Goal: Information Seeking & Learning: Learn about a topic

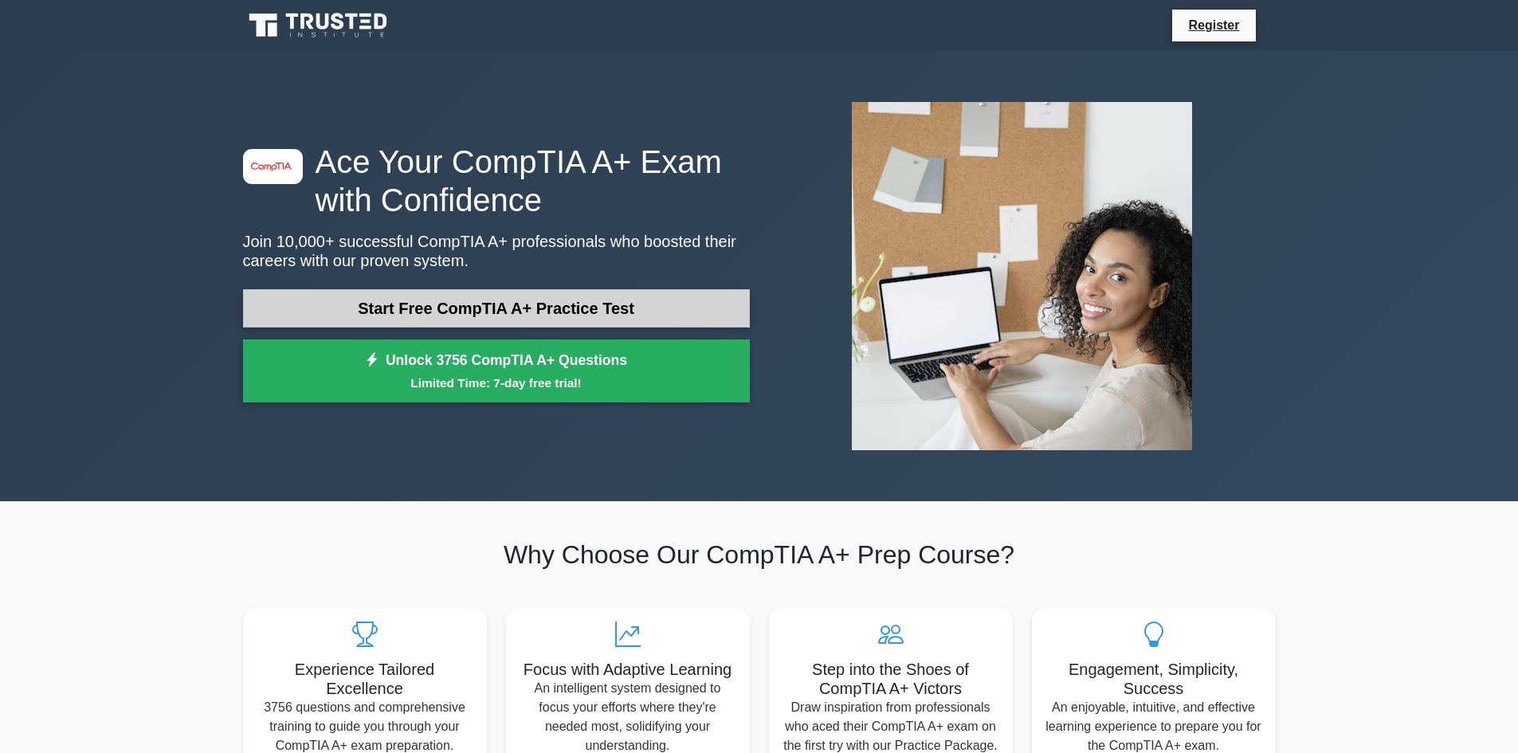
click at [438, 304] on link "Start Free CompTIA A+ Practice Test" at bounding box center [496, 308] width 507 height 38
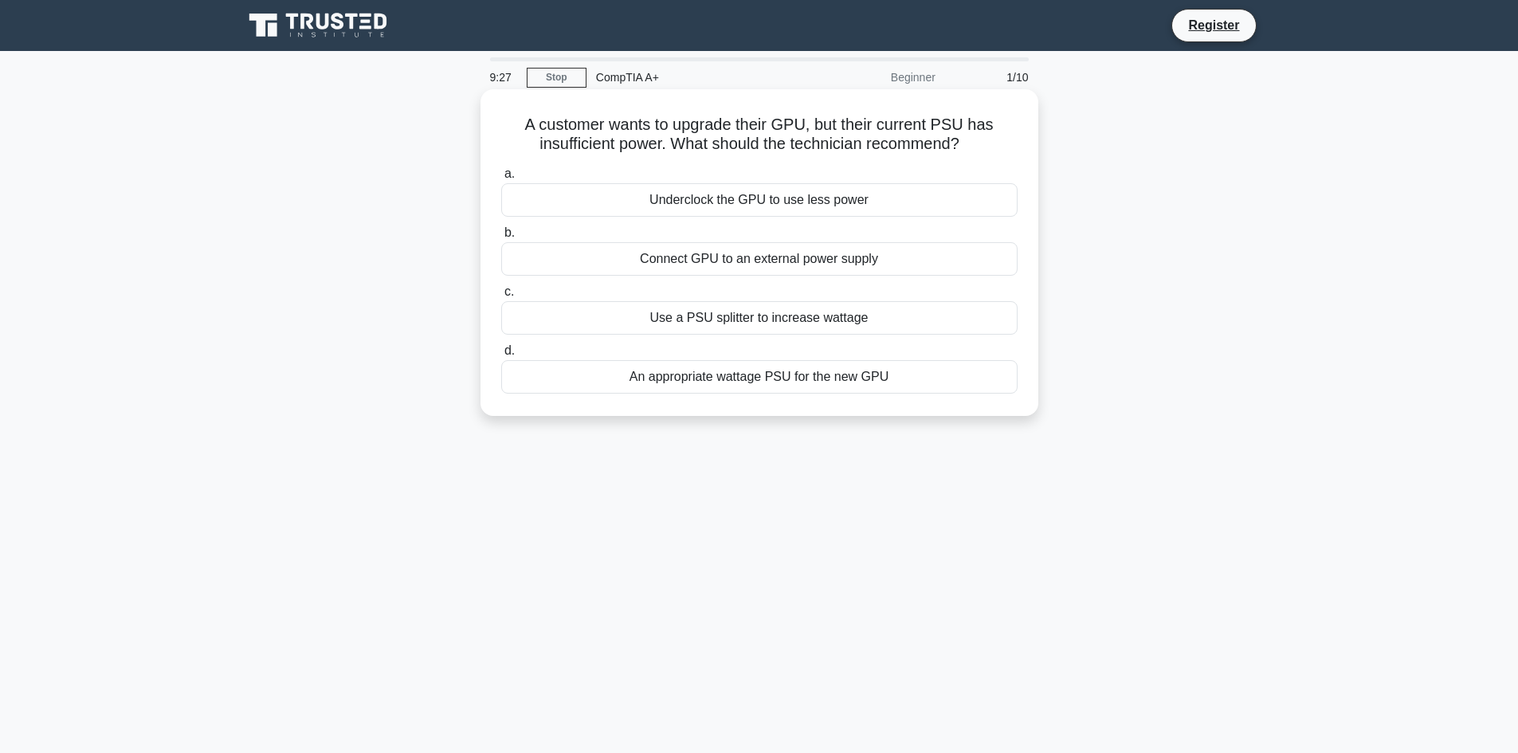
click at [756, 260] on div "Connect GPU to an external power supply" at bounding box center [759, 258] width 516 height 33
click at [501, 238] on input "b. Connect GPU to an external power supply" at bounding box center [501, 233] width 0 height 10
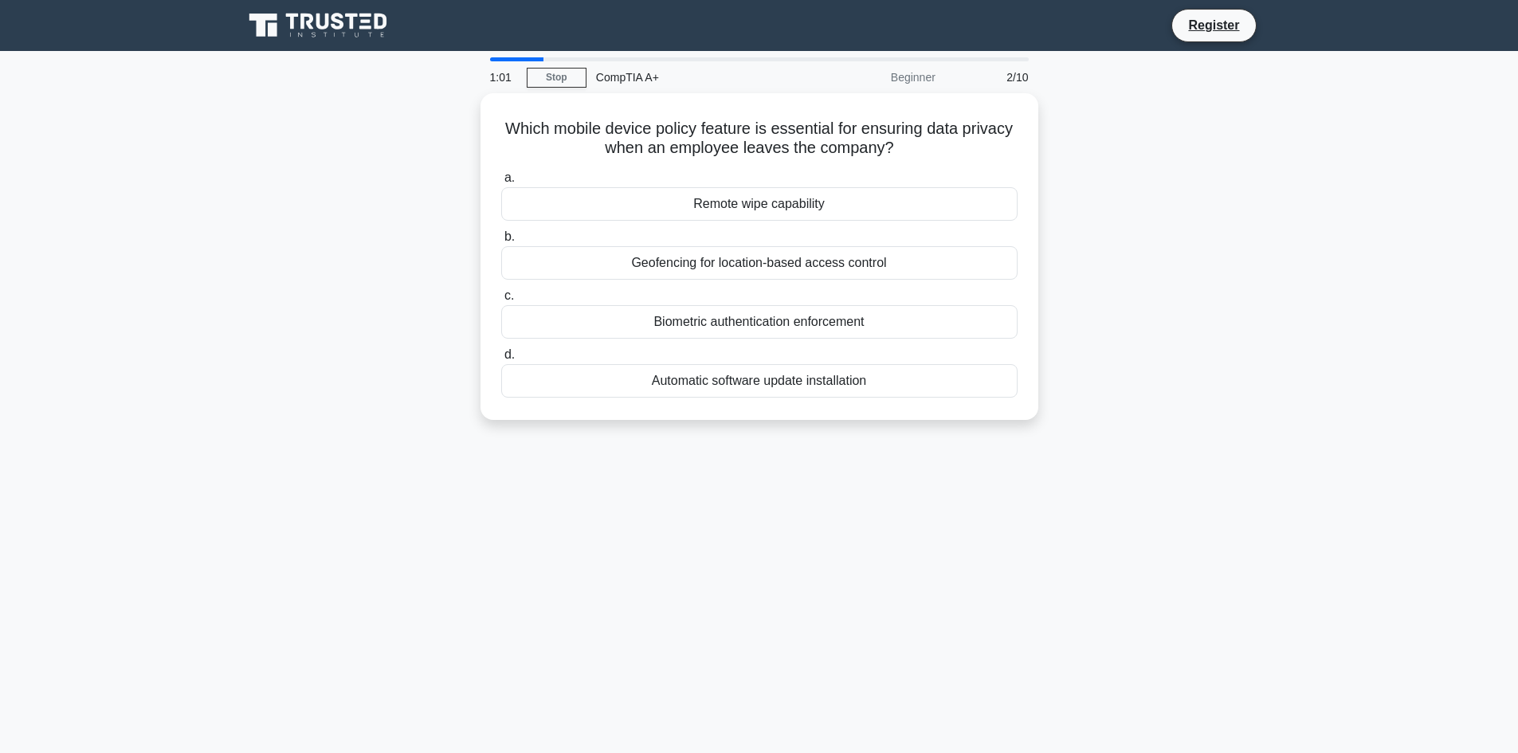
drag, startPoint x: 742, startPoint y: 596, endPoint x: 277, endPoint y: 444, distance: 488.8
click at [741, 596] on div "1:01 Stop CompTIA A+ Beginner 2/10 Which mobile device policy feature is essent…" at bounding box center [759, 455] width 1052 height 797
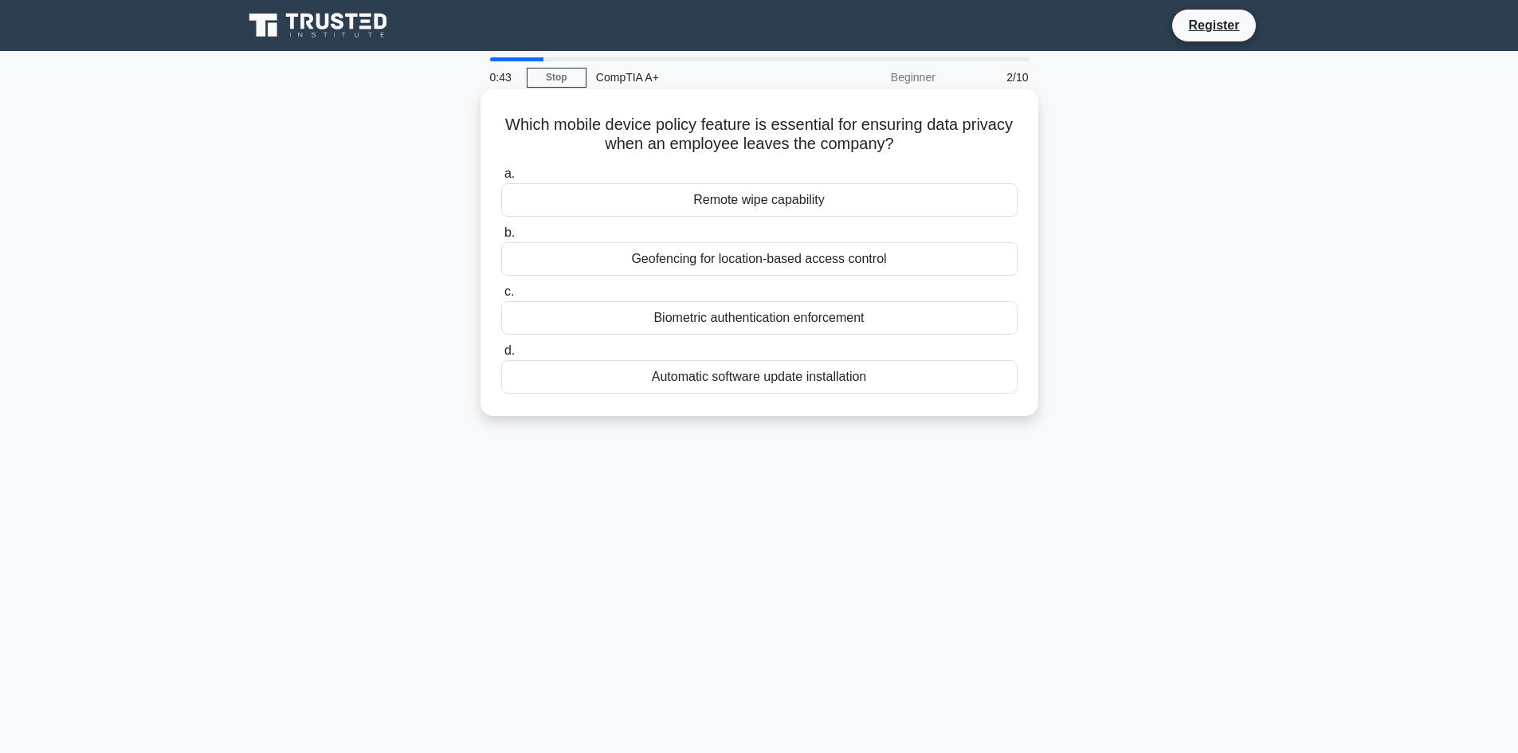
click at [736, 205] on div "Remote wipe capability" at bounding box center [759, 199] width 516 height 33
click at [501, 179] on input "a. Remote wipe capability" at bounding box center [501, 174] width 0 height 10
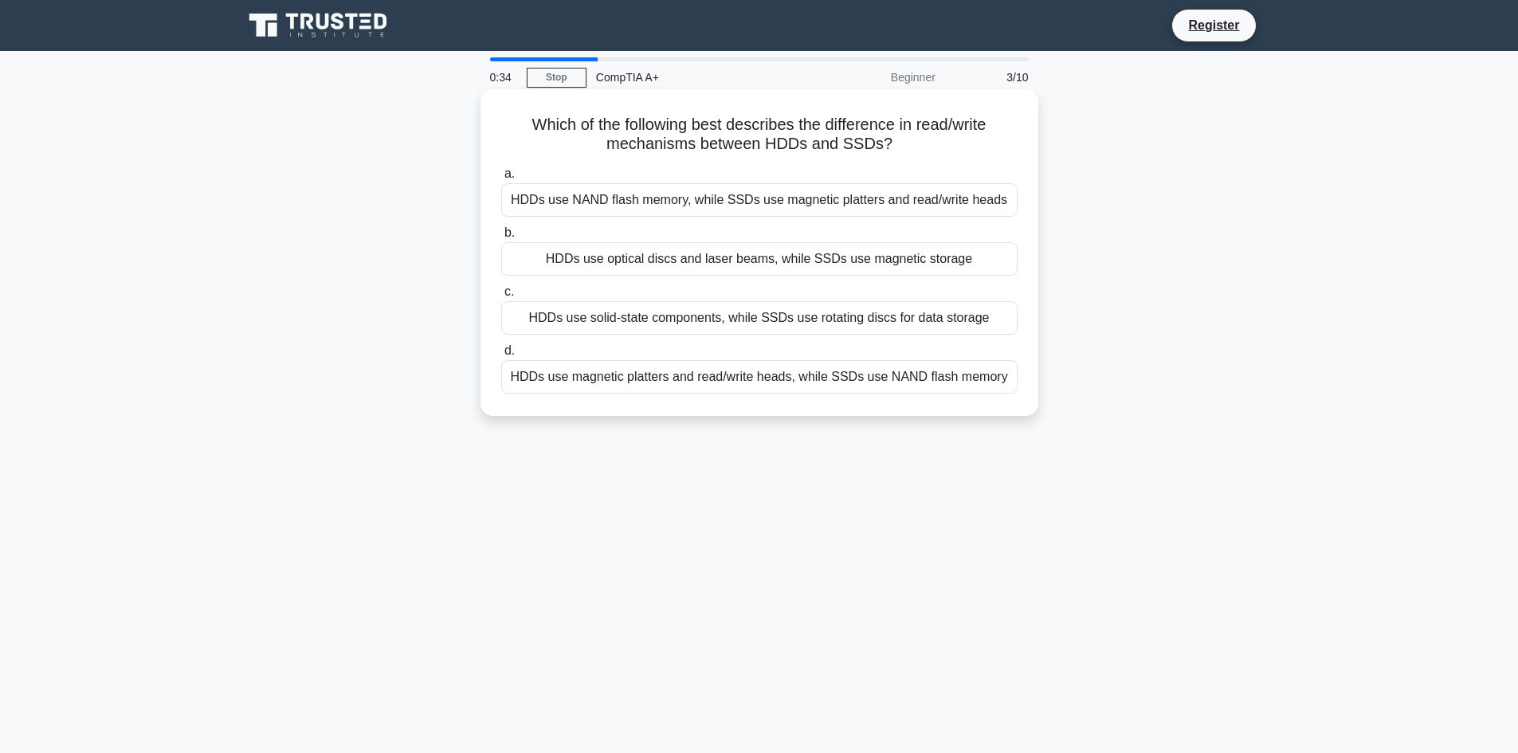
click at [652, 323] on div "HDDs use solid-state components, while SSDs use rotating discs for data storage" at bounding box center [759, 317] width 516 height 33
click at [501, 297] on input "c. HDDs use solid-state components, while SSDs use rotating discs for data stor…" at bounding box center [501, 292] width 0 height 10
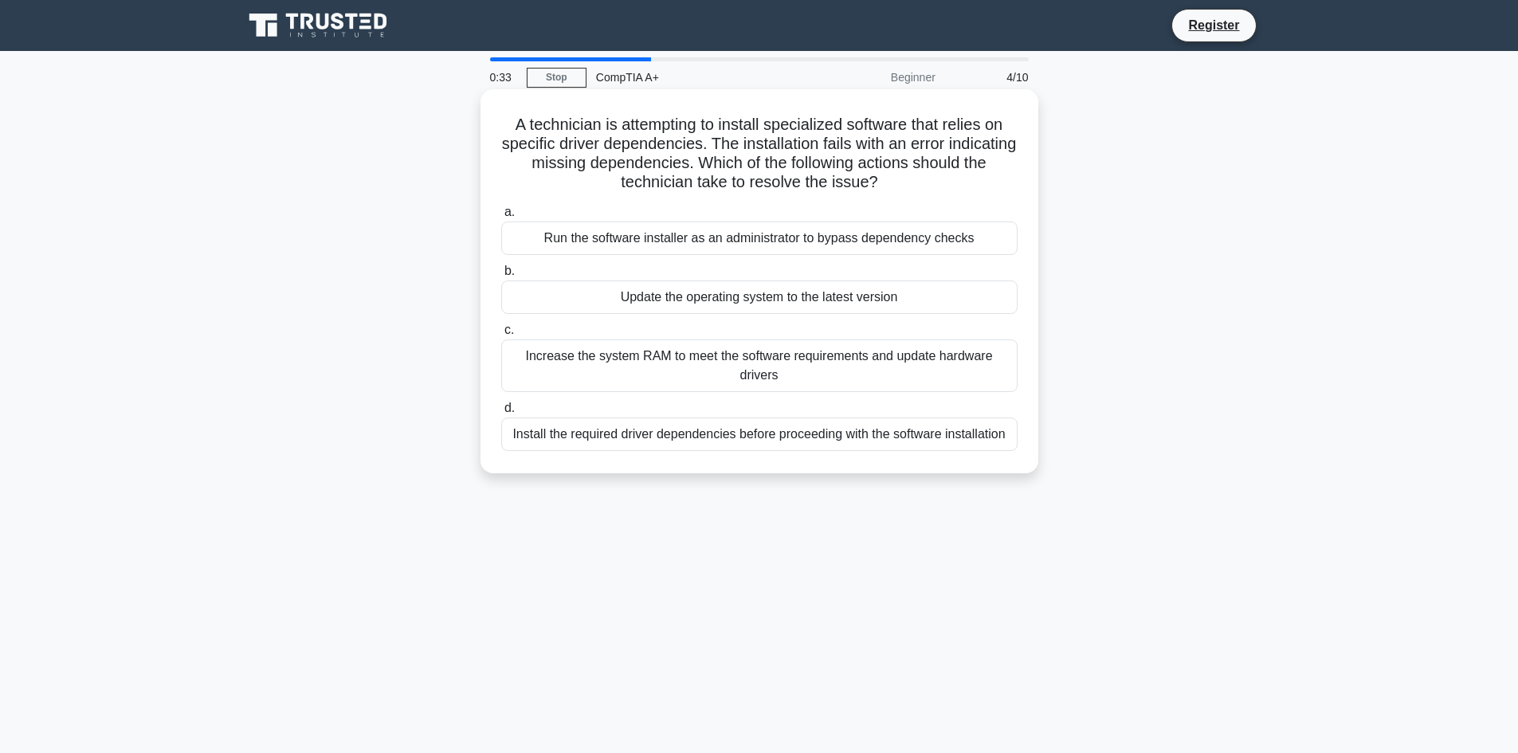
click at [723, 272] on label "b. Update the operating system to the latest version" at bounding box center [759, 287] width 516 height 53
click at [501, 272] on input "b. Update the operating system to the latest version" at bounding box center [501, 271] width 0 height 10
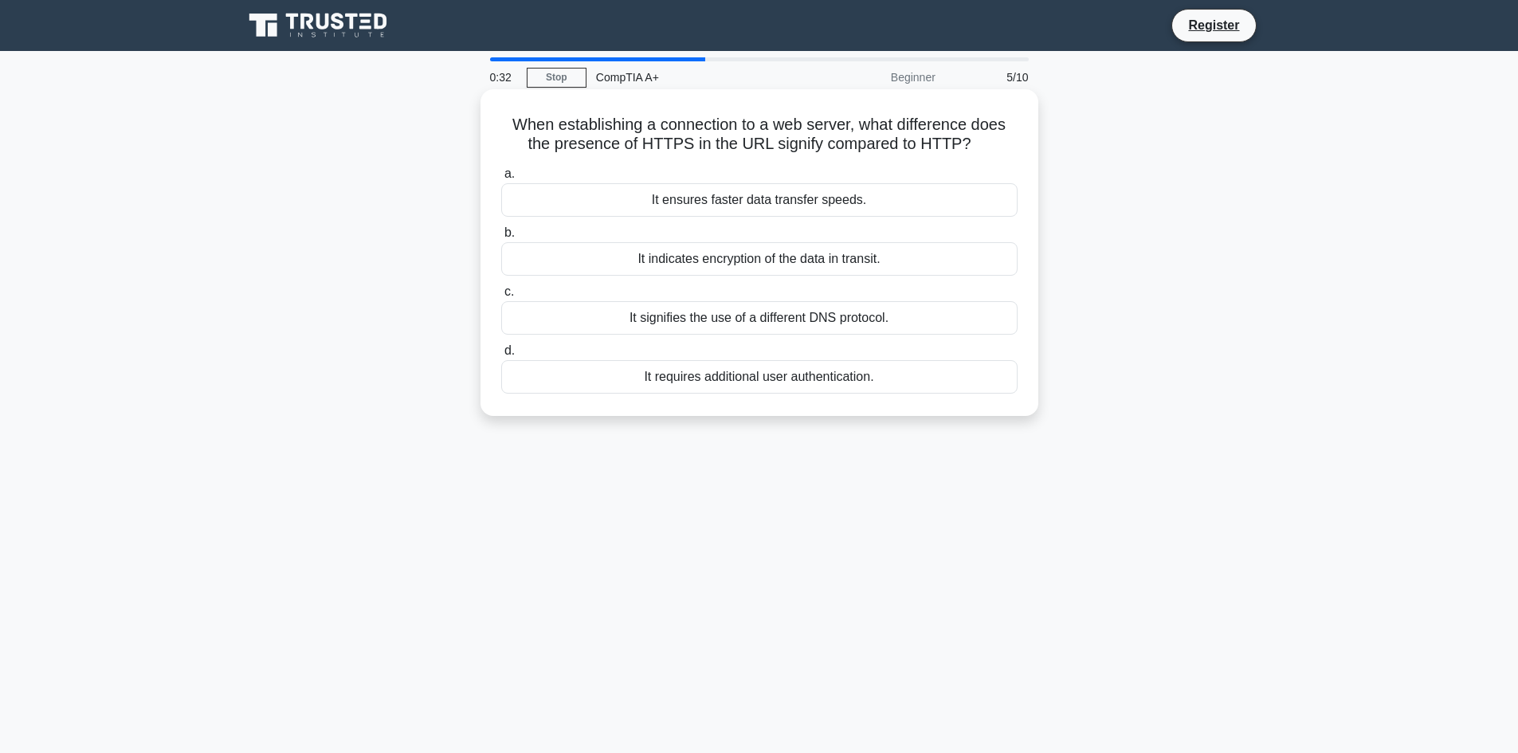
click at [746, 326] on div "It signifies the use of a different DNS protocol." at bounding box center [759, 317] width 516 height 33
click at [501, 297] on input "c. It signifies the use of a different DNS protocol." at bounding box center [501, 292] width 0 height 10
click at [753, 201] on div "Belittle them for their lack of understanding" at bounding box center [759, 199] width 516 height 33
click at [501, 179] on input "a. Belittle them for their lack of understanding" at bounding box center [501, 174] width 0 height 10
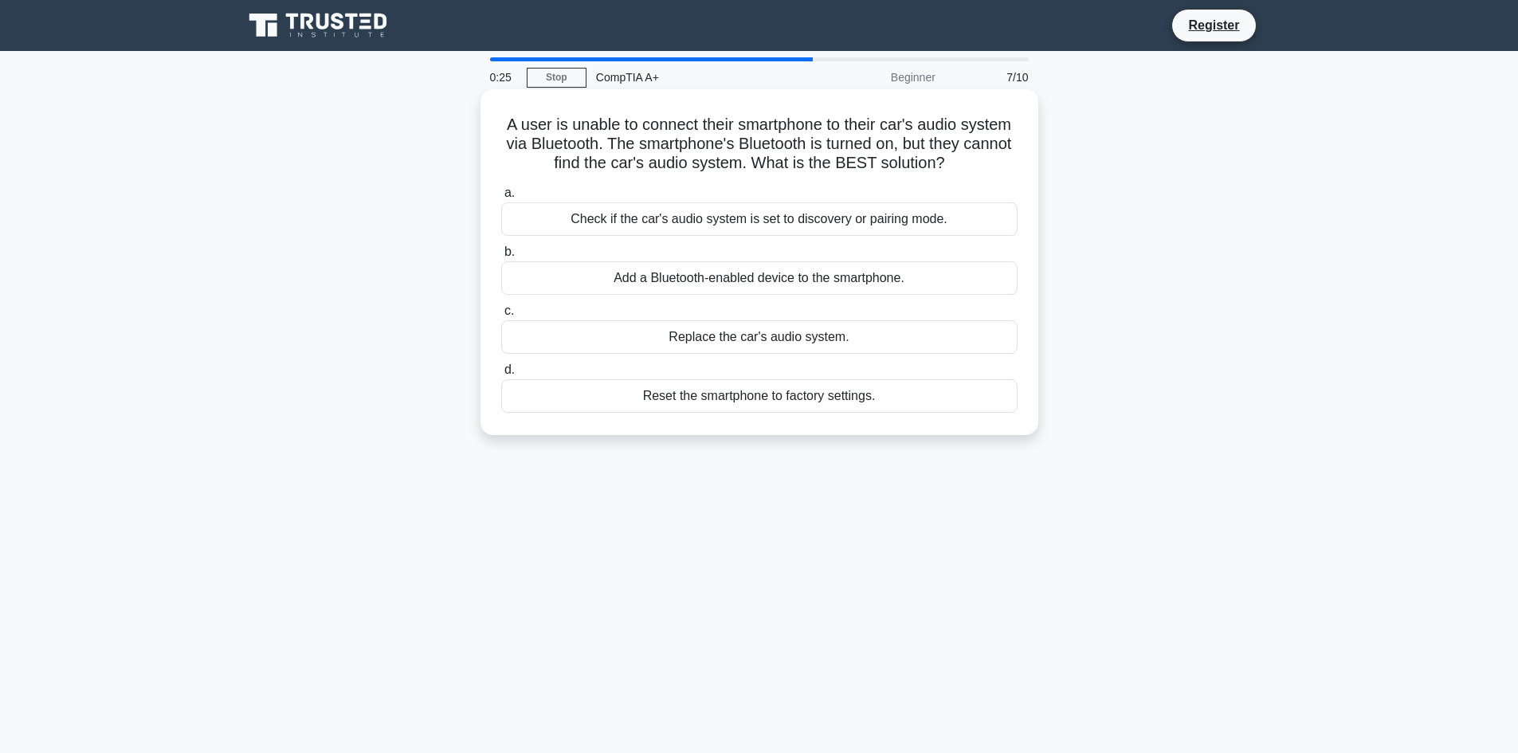
click at [743, 221] on div "Check if the car's audio system is set to discovery or pairing mode." at bounding box center [759, 218] width 516 height 33
click at [501, 198] on input "a. Check if the car's audio system is set to discovery or pairing mode." at bounding box center [501, 193] width 0 height 10
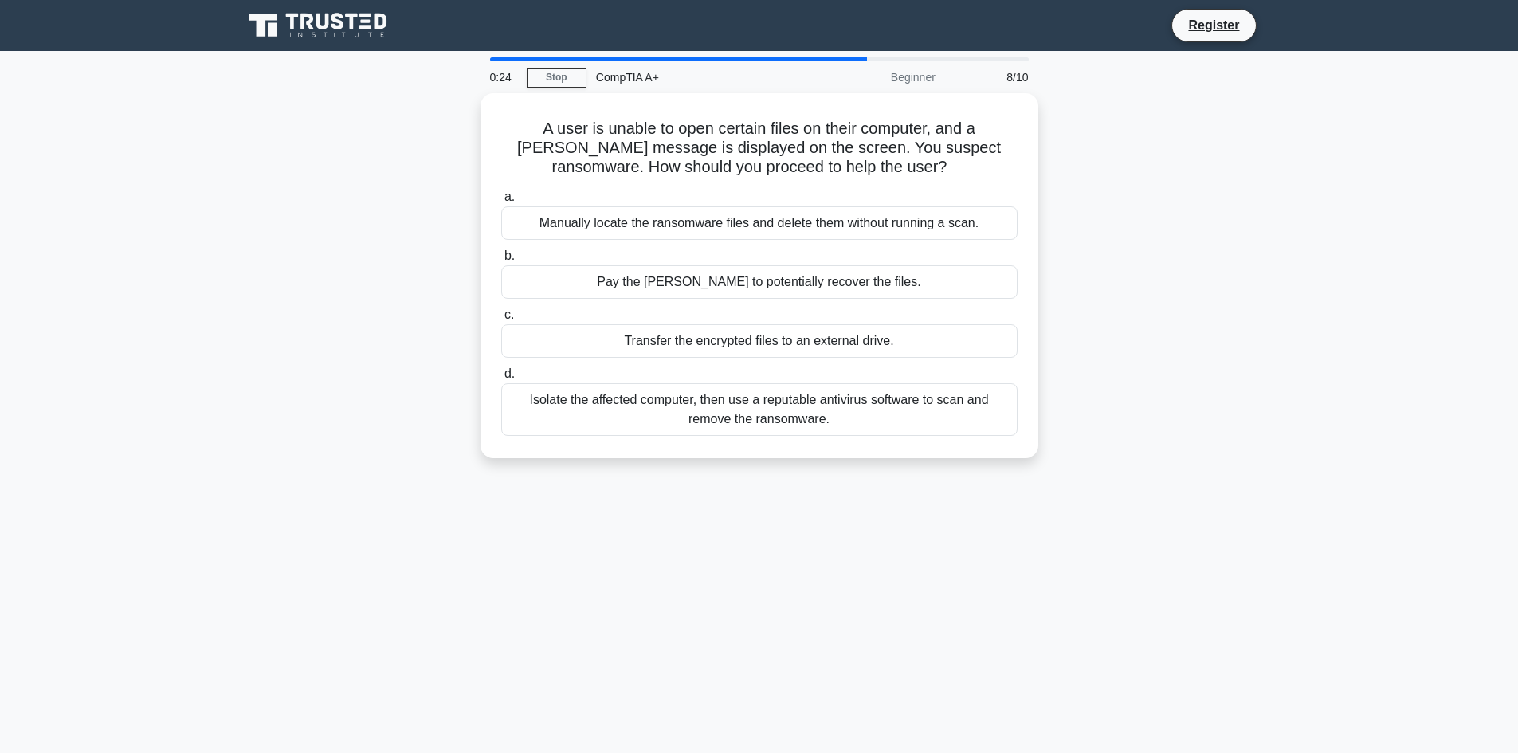
click at [743, 221] on div "Manually locate the ransomware files and delete them without running a scan." at bounding box center [759, 222] width 516 height 33
click at [501, 202] on input "a. Manually locate the ransomware files and delete them without running a scan." at bounding box center [501, 197] width 0 height 10
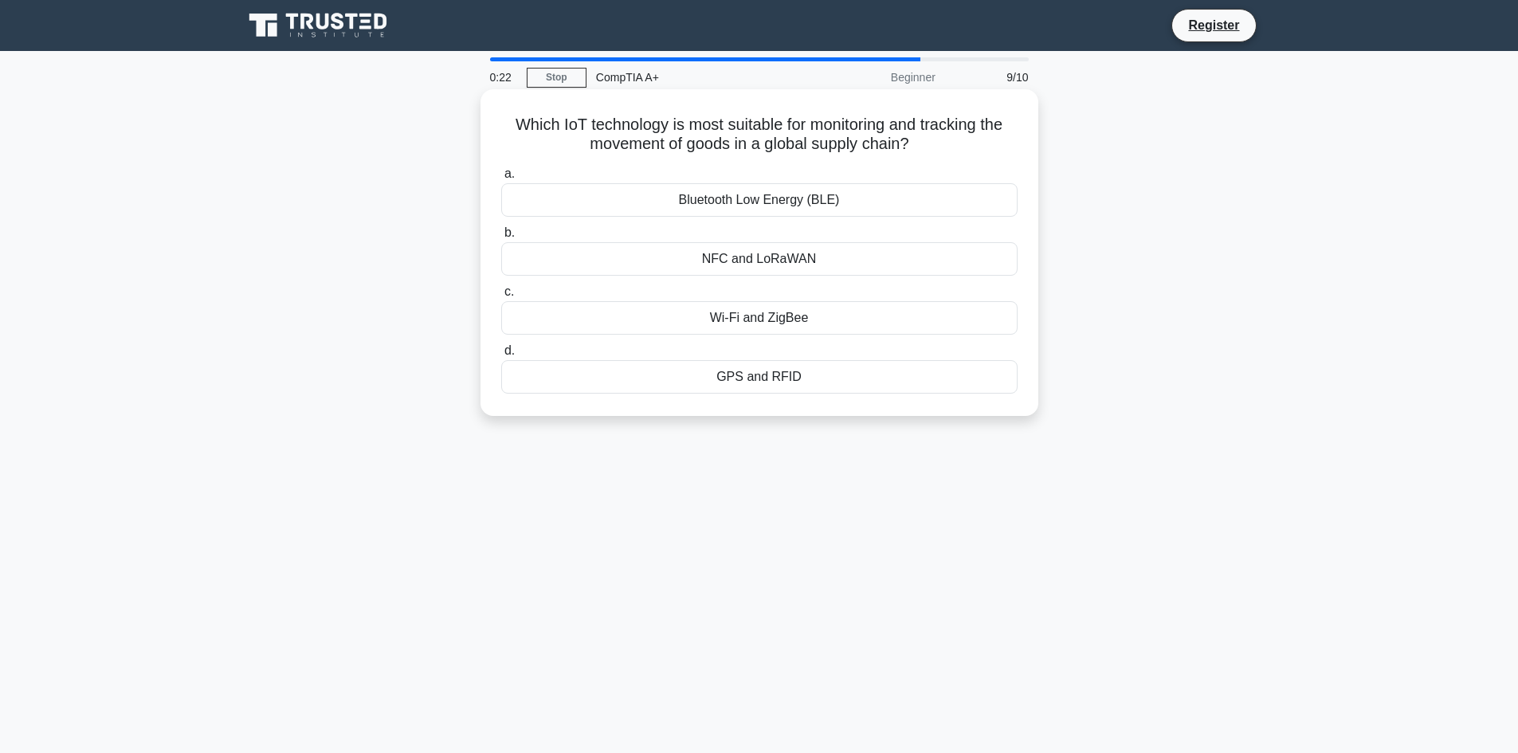
click at [758, 261] on div "NFC and LoRaWAN" at bounding box center [759, 258] width 516 height 33
click at [501, 238] on input "b. NFC and LoRaWAN" at bounding box center [501, 233] width 0 height 10
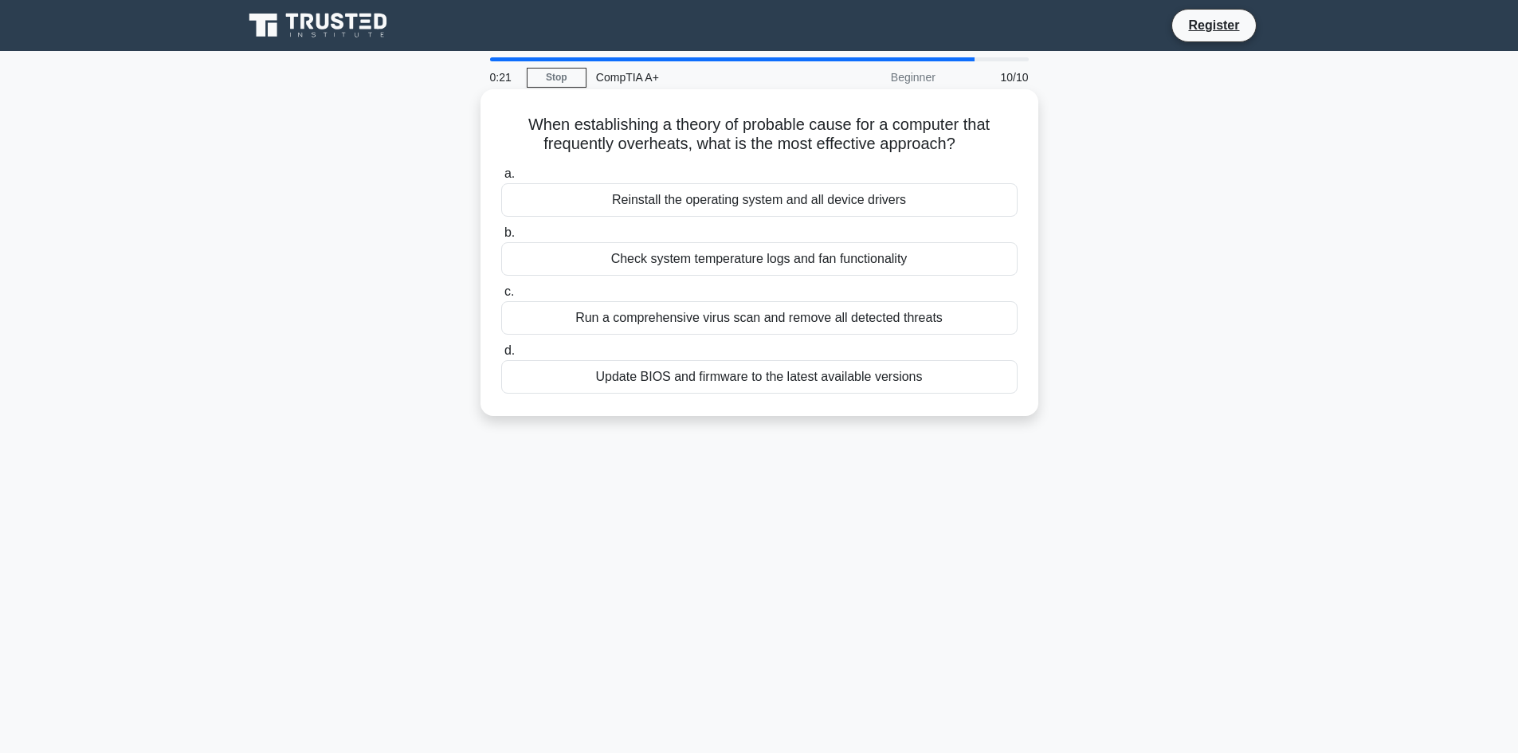
click at [739, 316] on div "Run a comprehensive virus scan and remove all detected threats" at bounding box center [759, 317] width 516 height 33
click at [501, 297] on input "c. Run a comprehensive virus scan and remove all detected threats" at bounding box center [501, 292] width 0 height 10
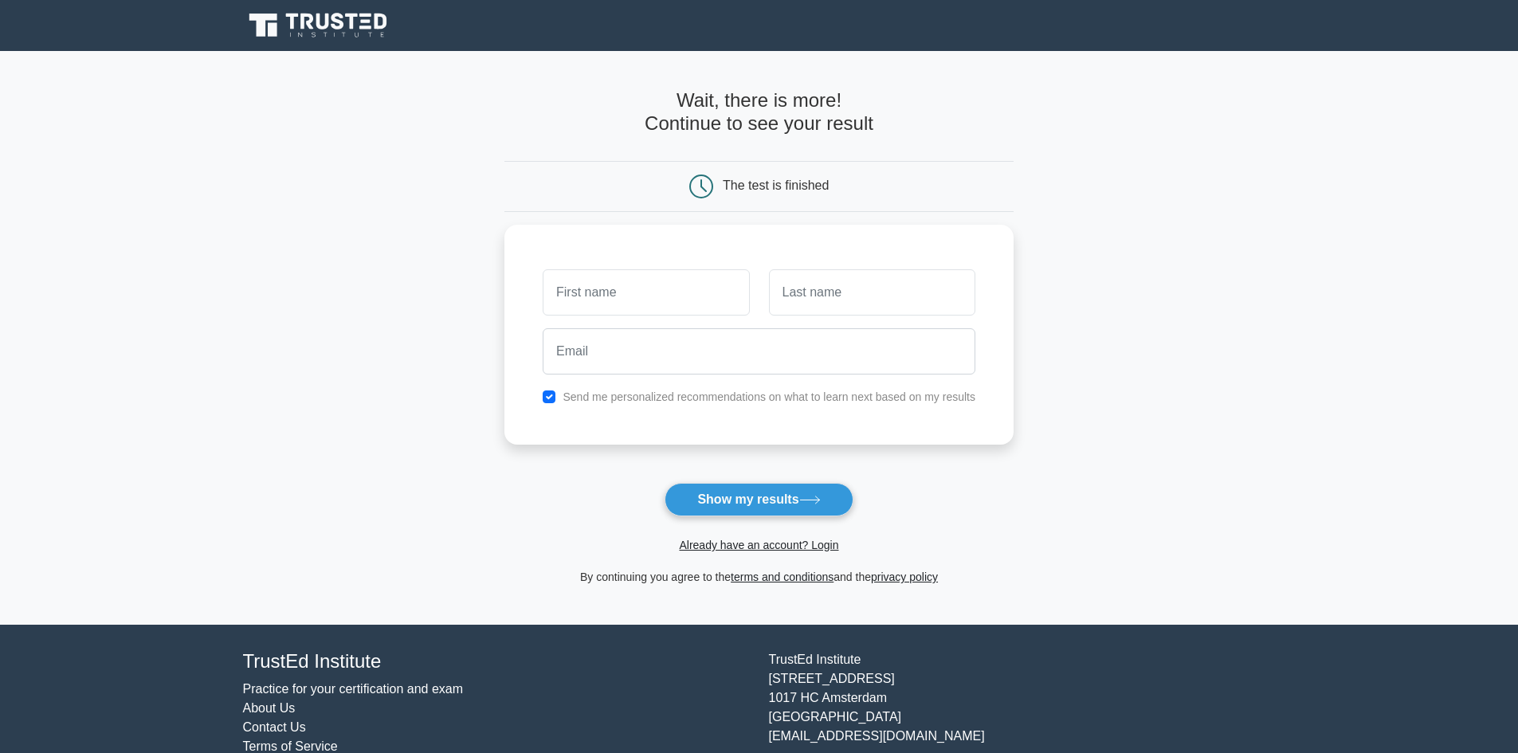
click at [499, 409] on main "Wait, there is more! Continue to see your result The test is finished and the" at bounding box center [759, 338] width 1518 height 574
